Goal: Information Seeking & Learning: Learn about a topic

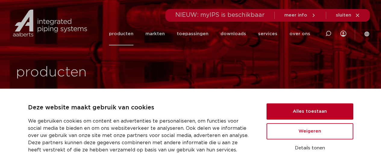
scroll to position [90, 0]
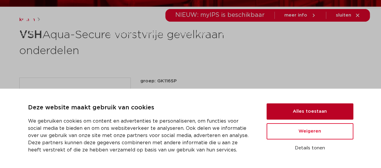
click at [297, 115] on button "Alles toestaan" at bounding box center [309, 112] width 87 height 16
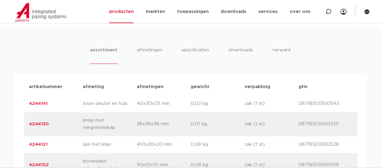
scroll to position [361, 0]
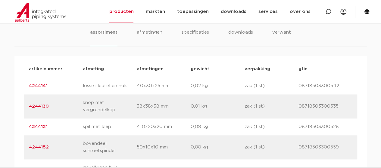
click at [45, 126] on link "4244121" at bounding box center [38, 127] width 19 height 5
click at [45, 107] on link "4244130" at bounding box center [39, 106] width 20 height 5
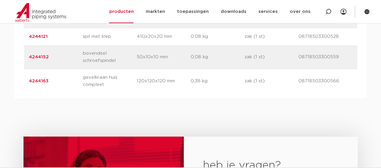
click at [45, 57] on link "4244152" at bounding box center [39, 57] width 20 height 5
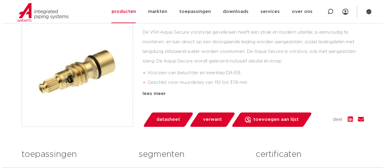
scroll to position [151, 0]
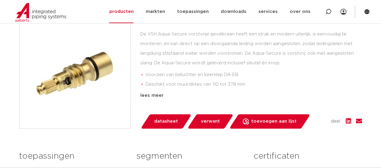
click at [73, 74] on img at bounding box center [75, 73] width 111 height 111
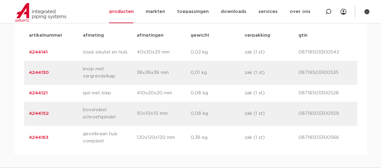
click at [41, 115] on link "4244152" at bounding box center [39, 113] width 20 height 5
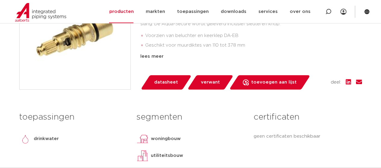
scroll to position [181, 0]
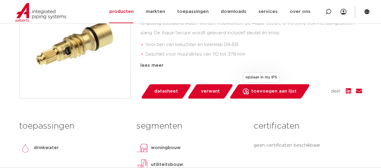
click at [266, 95] on span "toevoegen aan lijst" at bounding box center [273, 92] width 45 height 10
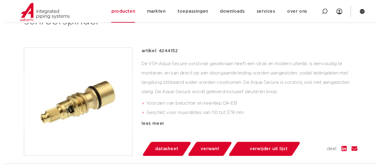
scroll to position [120, 0]
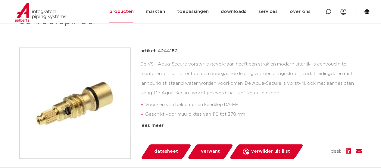
click at [164, 155] on span "datasheet" at bounding box center [166, 152] width 24 height 10
